Goal: Transaction & Acquisition: Obtain resource

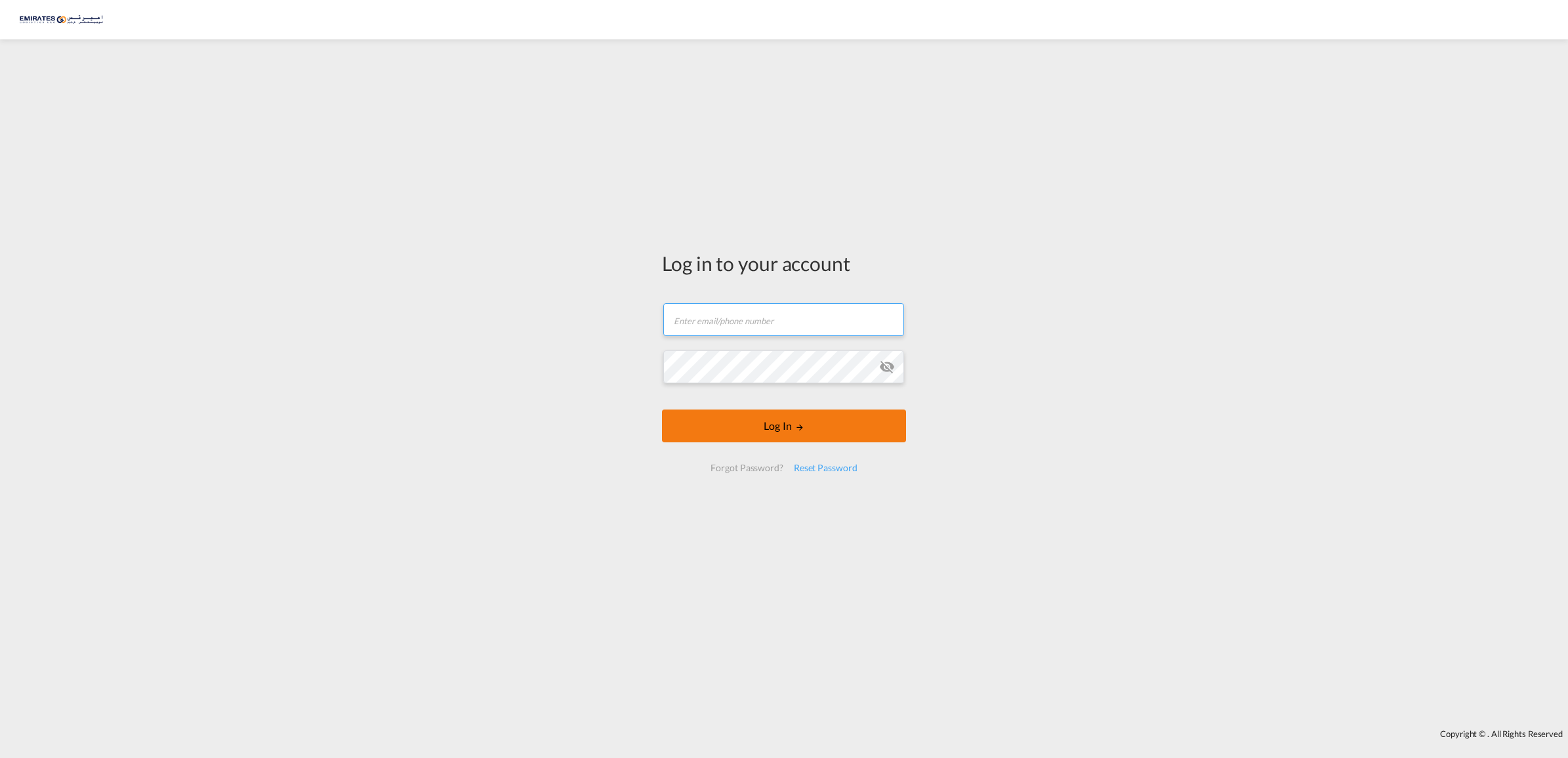
type input "[EMAIL_ADDRESS][DOMAIN_NAME]"
click at [789, 424] on button "Log In" at bounding box center [784, 427] width 244 height 33
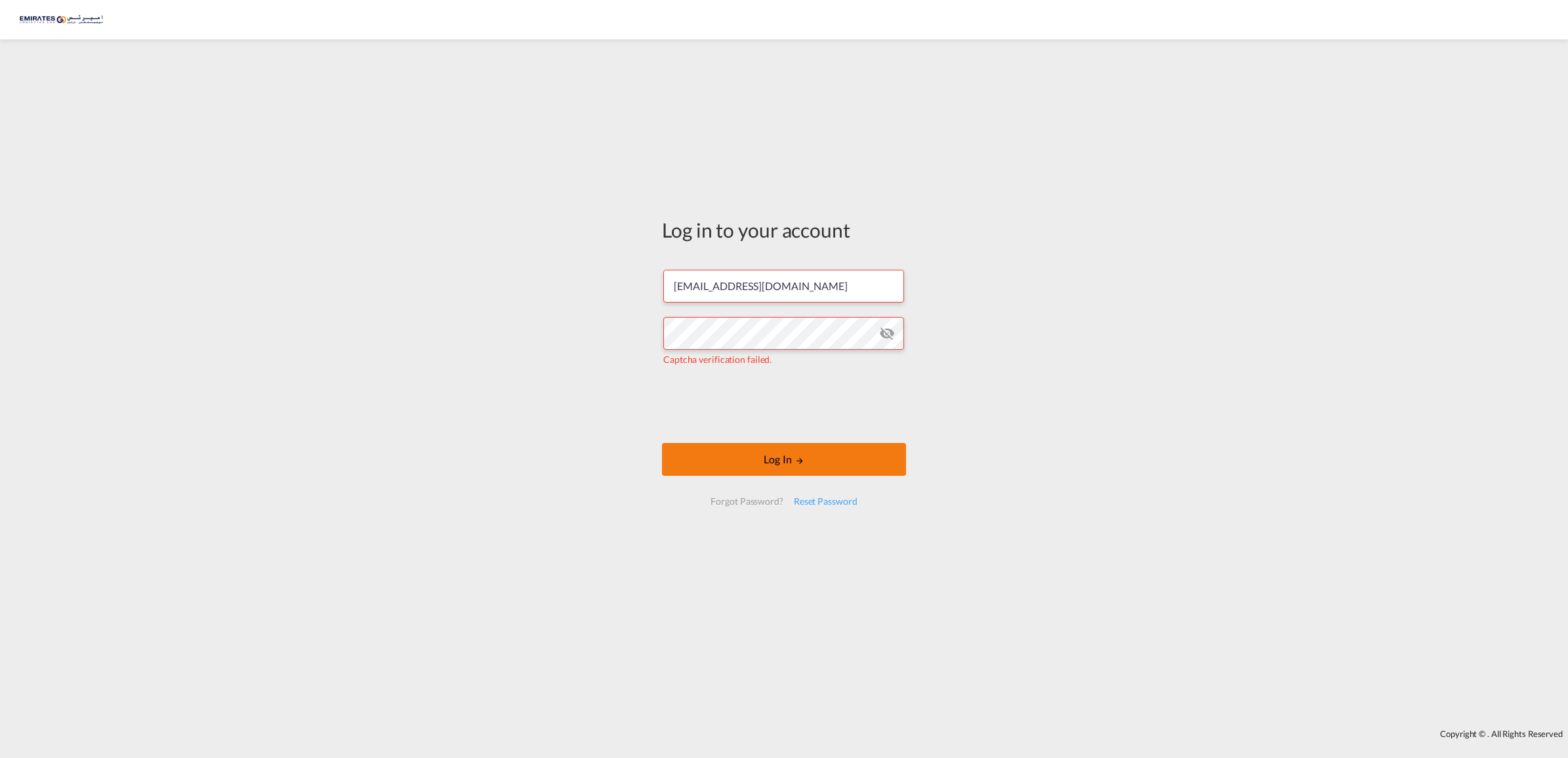
click at [782, 462] on button "Log In" at bounding box center [784, 460] width 244 height 33
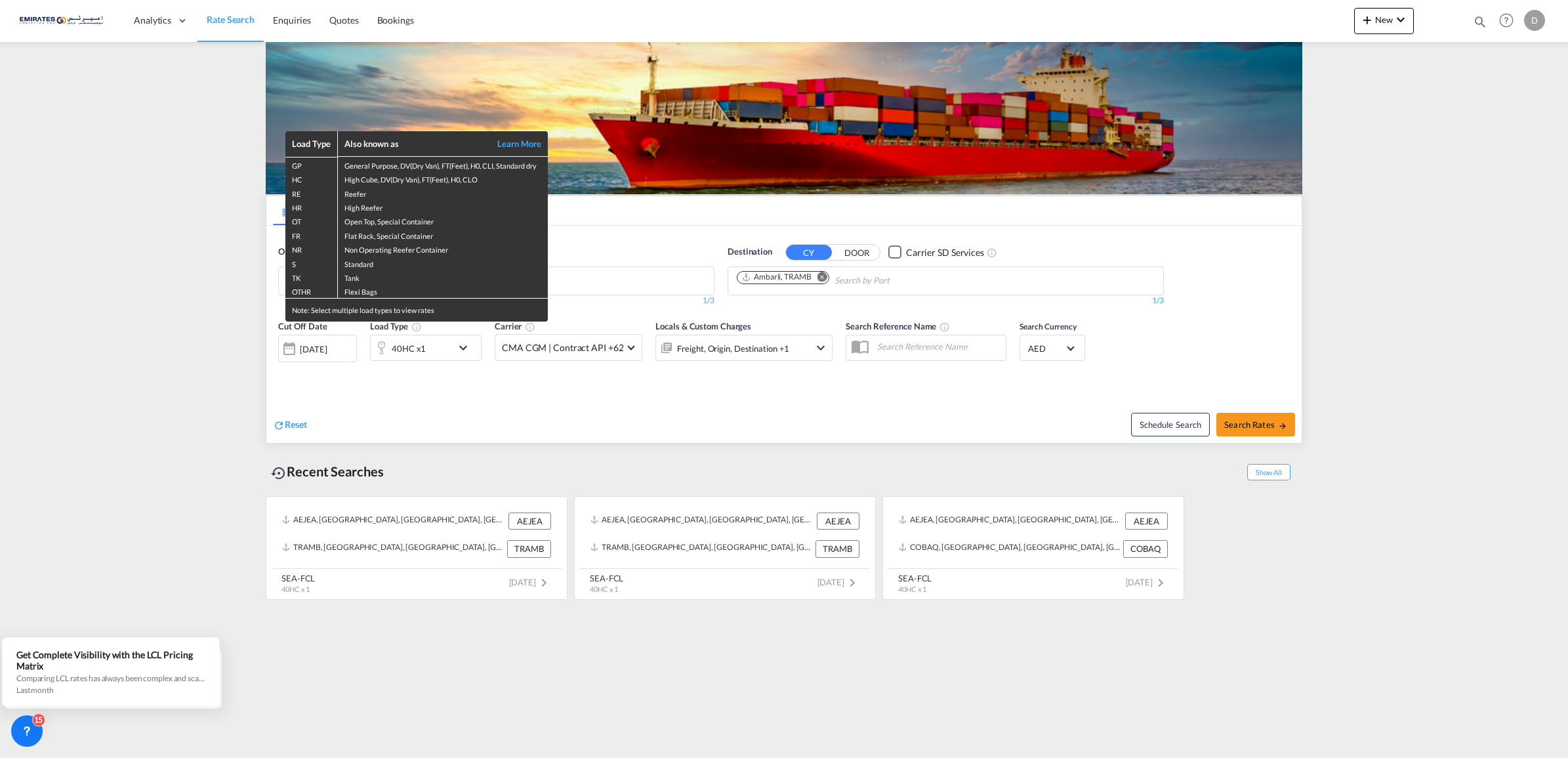
click at [494, 424] on div "Load Type Also known as Learn More GP General Purpose, DV(Dry Van), FT(Feet), H…" at bounding box center [784, 379] width 1568 height 758
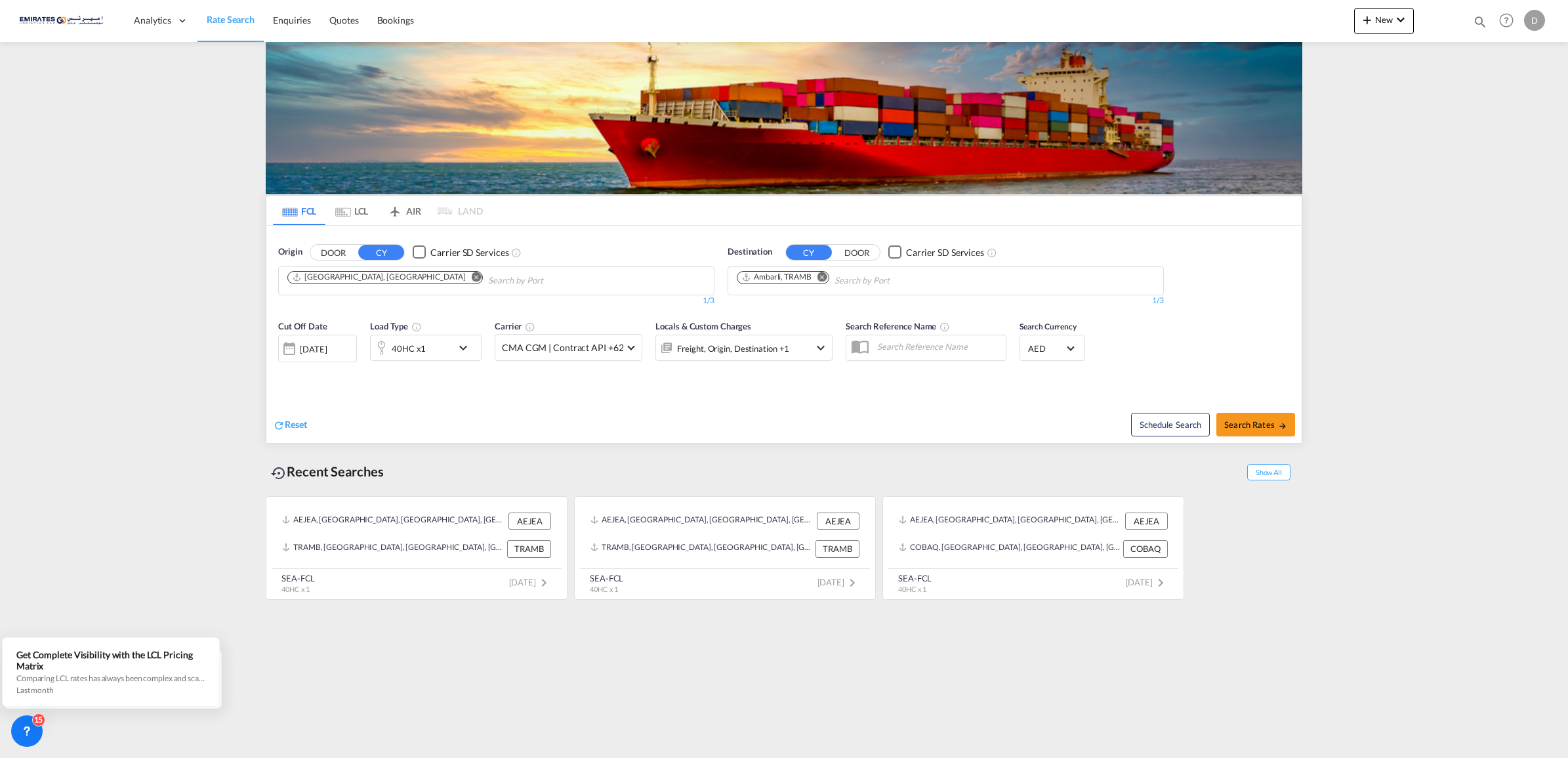
click at [825, 276] on md-icon "Remove" at bounding box center [822, 276] width 10 height 10
click at [777, 283] on body "Analytics Dashboard Rate Search Enquiries Quotes Bookings" at bounding box center [784, 379] width 1568 height 758
type input "[GEOGRAPHIC_DATA]"
click at [780, 314] on div "[GEOGRAPHIC_DATA] [GEOGRAPHIC_DATA] GBLGP" at bounding box center [839, 311] width 249 height 40
click at [1251, 428] on span "Search Rates" at bounding box center [1256, 424] width 63 height 10
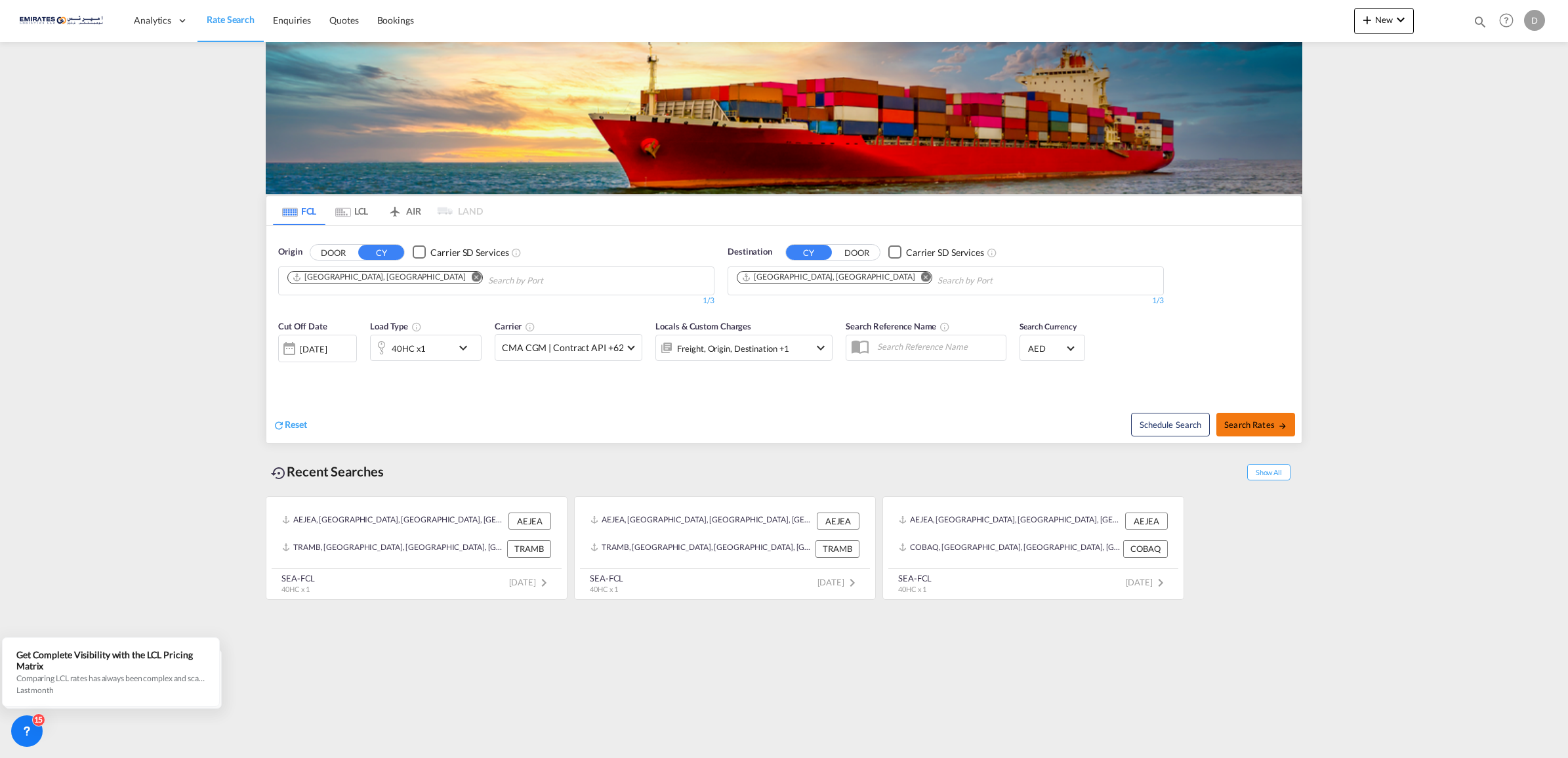
type input "AEJEA to GBLGP / [DATE]"
